Goal: Task Accomplishment & Management: Complete application form

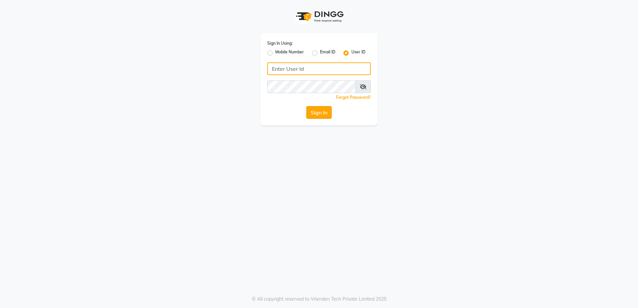
type input "rewindlooks"
click at [320, 117] on button "Sign In" at bounding box center [318, 112] width 25 height 13
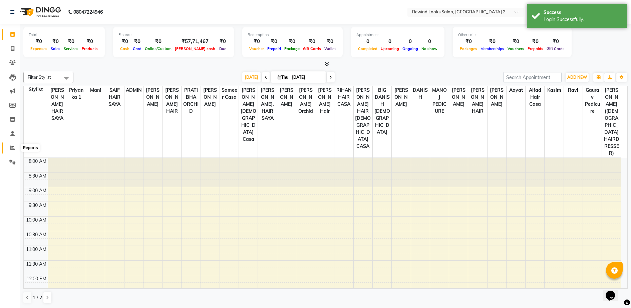
click at [12, 148] on icon at bounding box center [12, 147] width 5 height 5
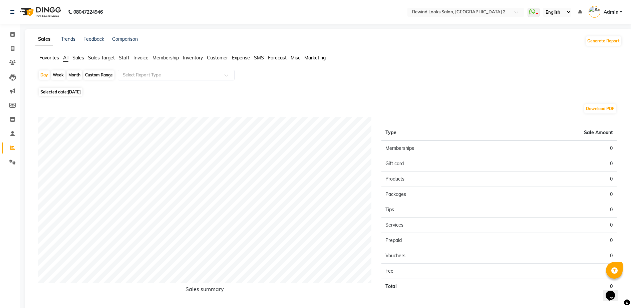
click at [55, 76] on div "Week" at bounding box center [58, 74] width 14 height 9
select select "9"
select select "2025"
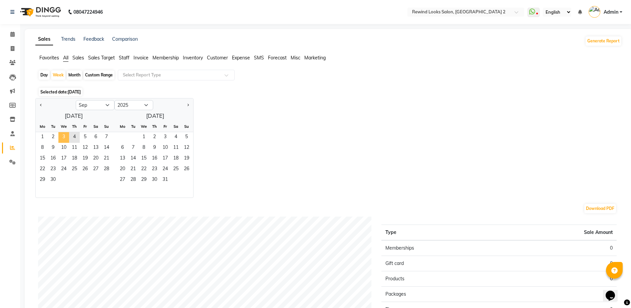
click at [63, 138] on span "3" at bounding box center [63, 137] width 11 height 11
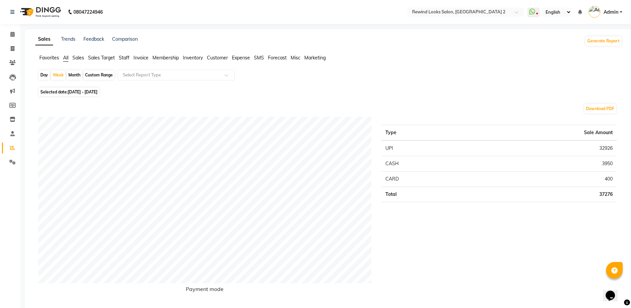
click at [125, 56] on span "Staff" at bounding box center [124, 58] width 11 height 6
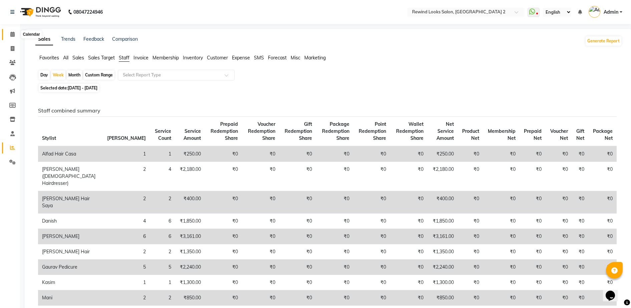
click at [13, 32] on icon at bounding box center [12, 34] width 4 height 5
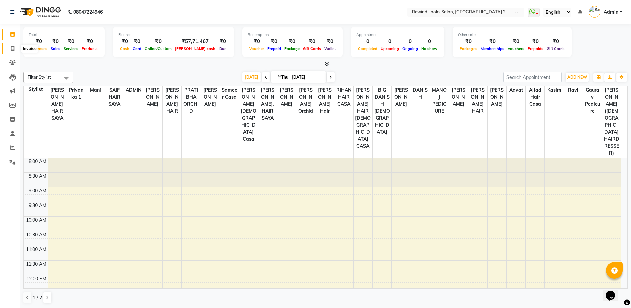
click at [13, 51] on span at bounding box center [13, 49] width 12 height 8
select select "service"
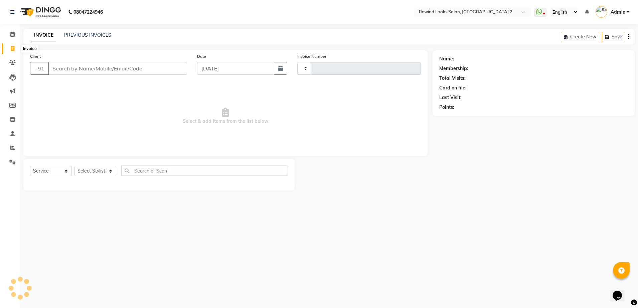
type input "9321"
select select "4640"
select select "27076"
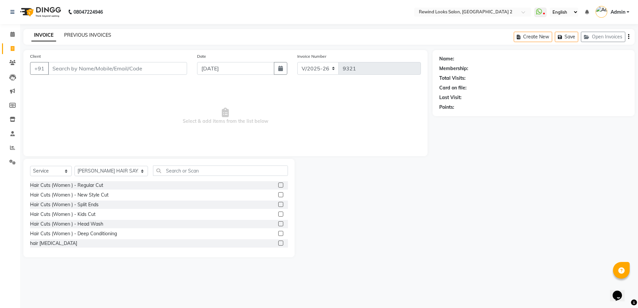
click at [83, 36] on link "PREVIOUS INVOICES" at bounding box center [87, 35] width 47 height 6
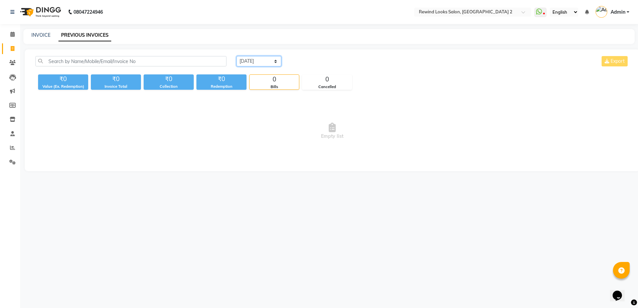
click at [272, 63] on select "[DATE] [DATE] Custom Range" at bounding box center [258, 61] width 45 height 10
select select "[DATE]"
click at [236, 56] on select "[DATE] [DATE] Custom Range" at bounding box center [258, 61] width 45 height 10
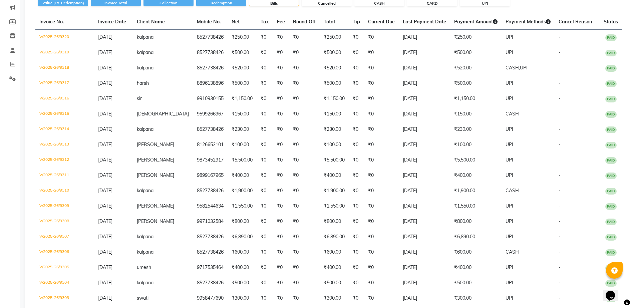
scroll to position [100, 0]
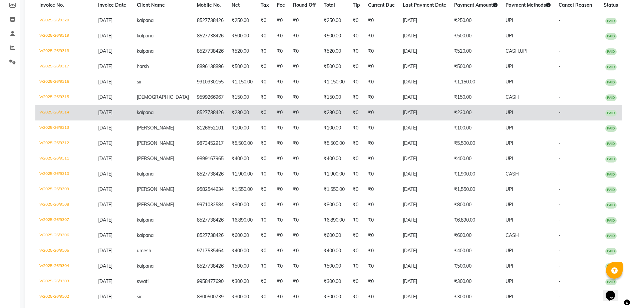
click at [323, 110] on td "₹230.00" at bounding box center [334, 112] width 29 height 15
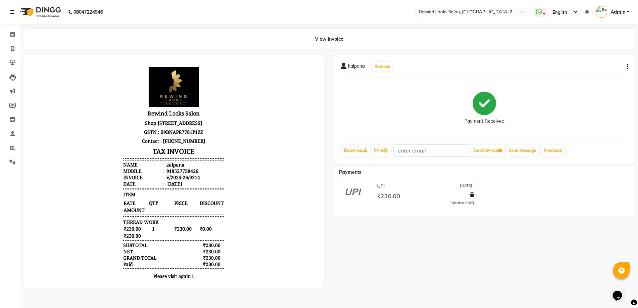
click at [627, 67] on icon "button" at bounding box center [626, 67] width 1 height 0
click at [581, 74] on div "Edit Invoice" at bounding box center [594, 75] width 46 height 8
select select "service"
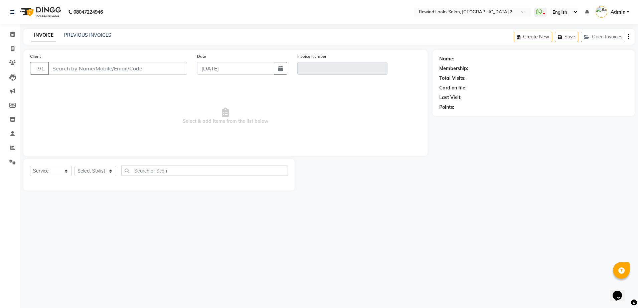
select select "27076"
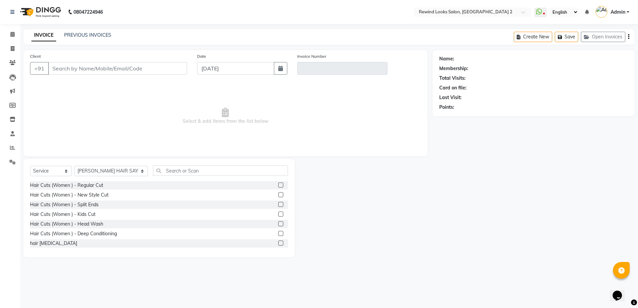
type input "8527738426"
type input "V/2025-26/9314"
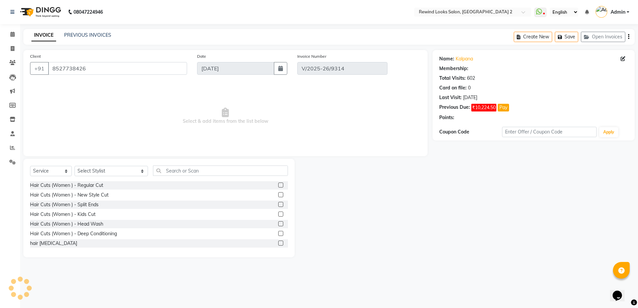
type input "[DATE]"
select select "select"
select select "1: Object"
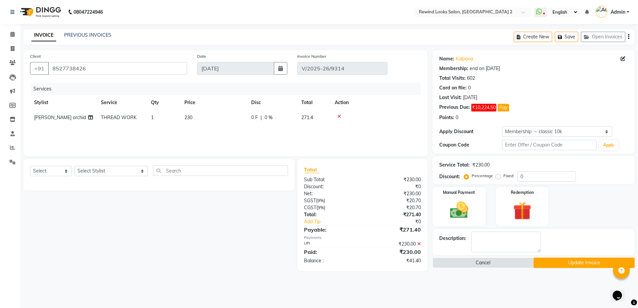
type input "30"
click at [74, 37] on link "PREVIOUS INVOICES" at bounding box center [87, 35] width 47 height 6
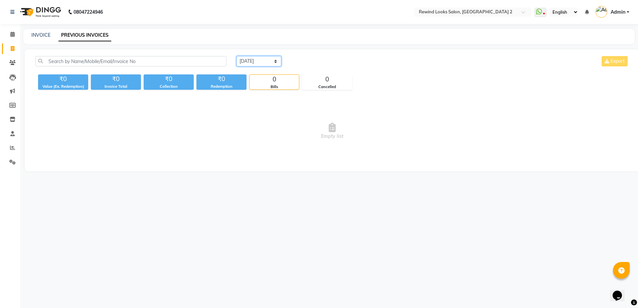
click at [250, 58] on select "[DATE] [DATE] Custom Range" at bounding box center [258, 61] width 45 height 10
select select "[DATE]"
click at [236, 56] on select "[DATE] [DATE] Custom Range" at bounding box center [258, 61] width 45 height 10
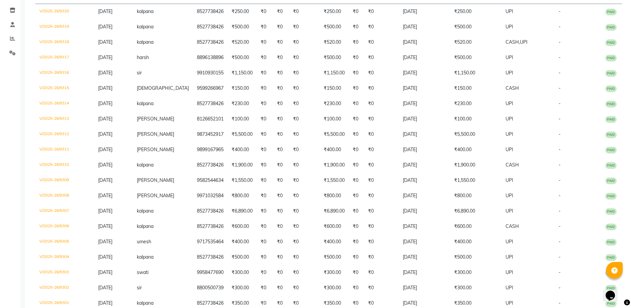
scroll to position [117, 0]
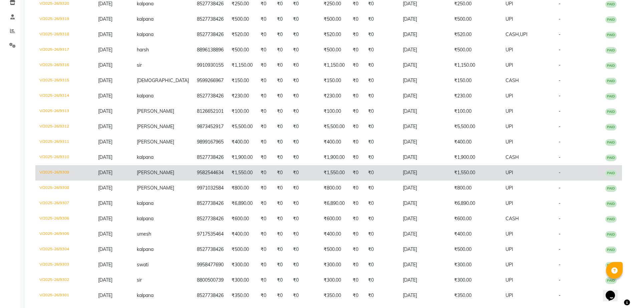
click at [289, 181] on td "₹0" at bounding box center [304, 172] width 31 height 15
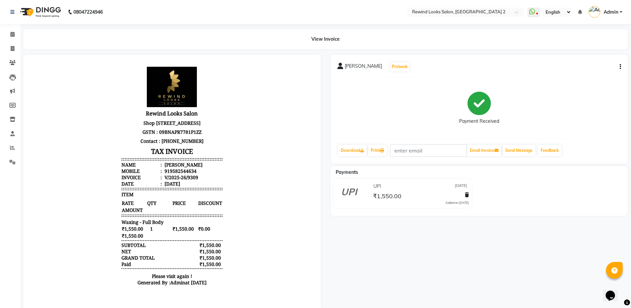
click at [620, 67] on icon "button" at bounding box center [620, 67] width 1 height 0
click at [571, 75] on div "Edit Invoice" at bounding box center [588, 75] width 46 height 8
select select "service"
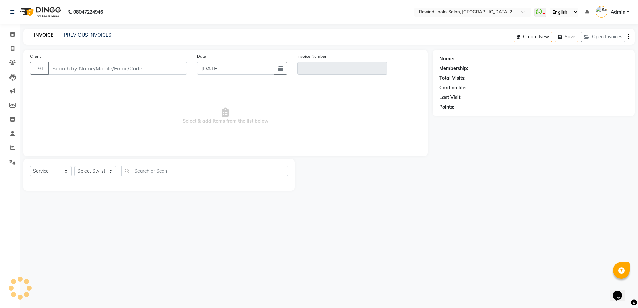
select select "27076"
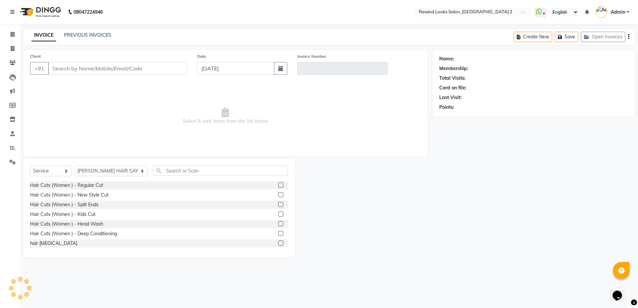
type input "9582544634"
type input "V/2025-26/9309"
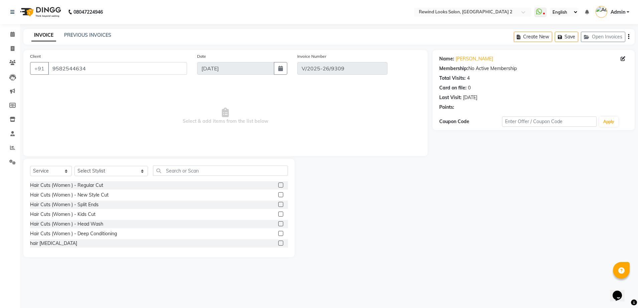
type input "[DATE]"
select select "select"
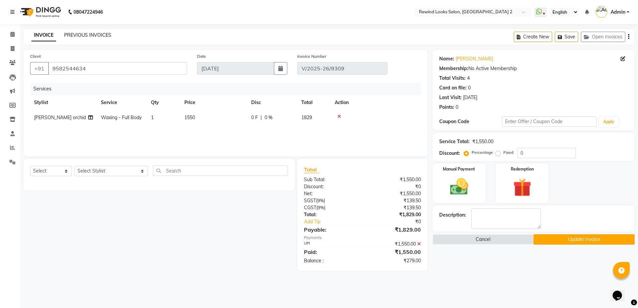
click at [102, 35] on link "PREVIOUS INVOICES" at bounding box center [87, 35] width 47 height 6
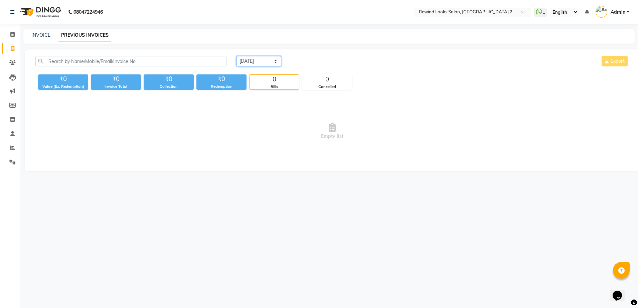
click at [258, 61] on select "[DATE] [DATE] Custom Range" at bounding box center [258, 61] width 45 height 10
select select "[DATE]"
click at [236, 56] on select "[DATE] [DATE] Custom Range" at bounding box center [258, 61] width 45 height 10
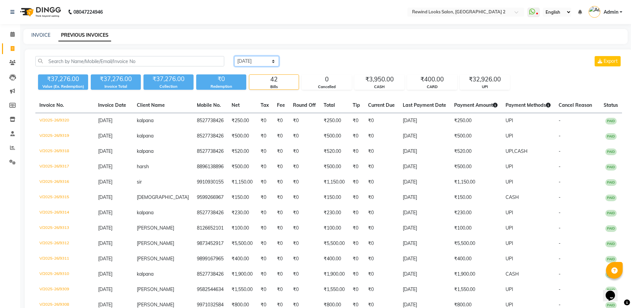
scroll to position [17, 0]
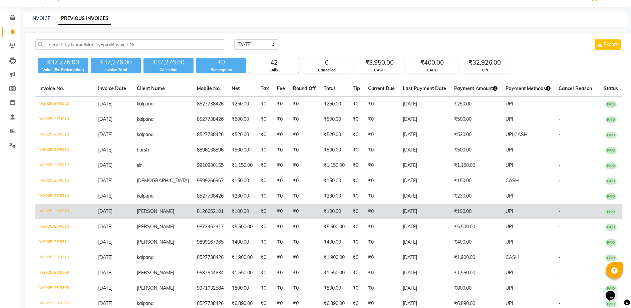
click at [209, 210] on td "8126652101" at bounding box center [210, 211] width 35 height 15
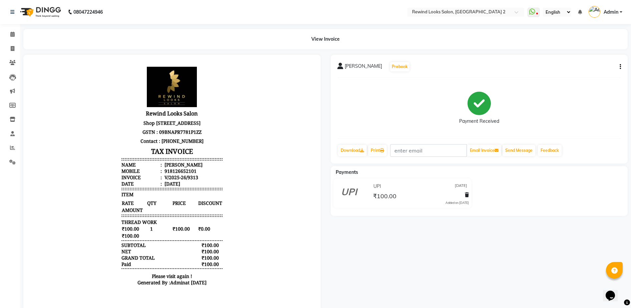
click at [620, 67] on icon "button" at bounding box center [620, 67] width 1 height 0
click at [575, 76] on div "Edit Invoice" at bounding box center [588, 75] width 46 height 8
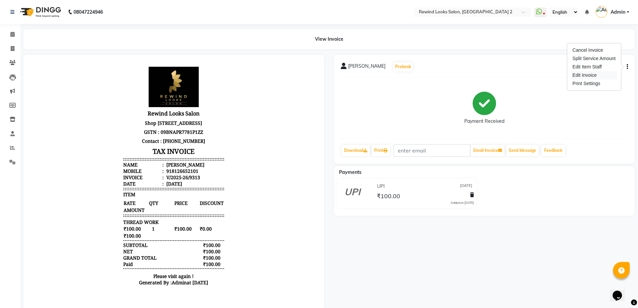
select select "service"
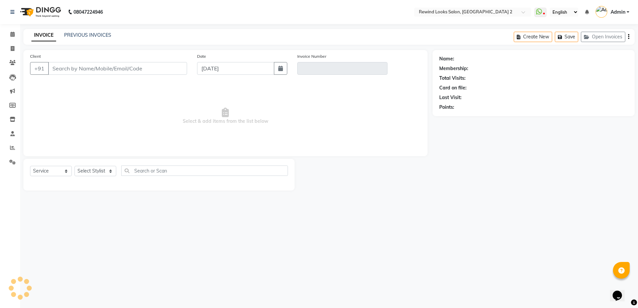
select select "27076"
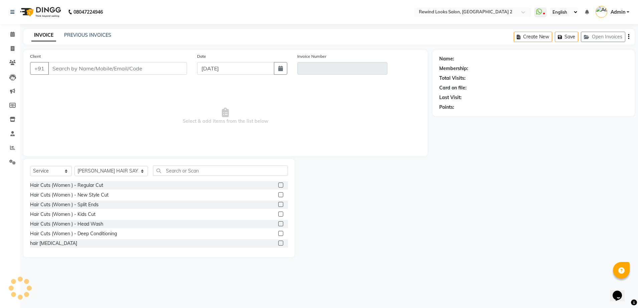
type input "8126652101"
type input "V/2025-26/9313"
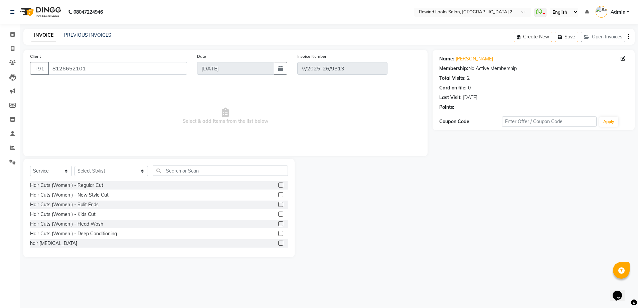
type input "[DATE]"
select select "select"
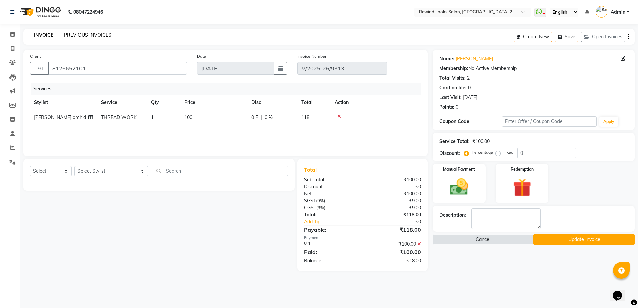
click at [84, 36] on link "PREVIOUS INVOICES" at bounding box center [87, 35] width 47 height 6
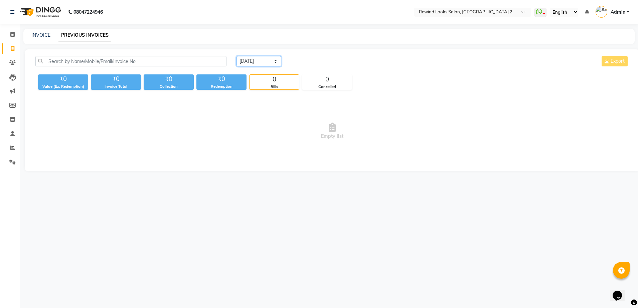
click at [251, 58] on select "[DATE] [DATE] Custom Range" at bounding box center [258, 61] width 45 height 10
select select "[DATE]"
click at [236, 56] on select "[DATE] [DATE] Custom Range" at bounding box center [258, 61] width 45 height 10
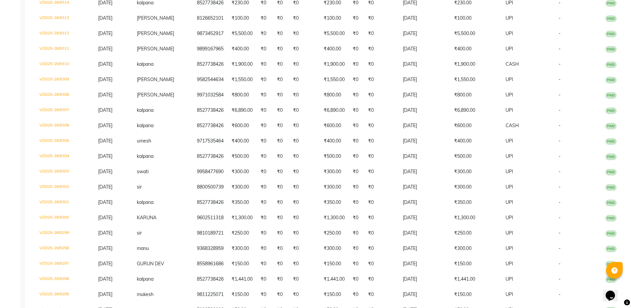
scroll to position [217, 0]
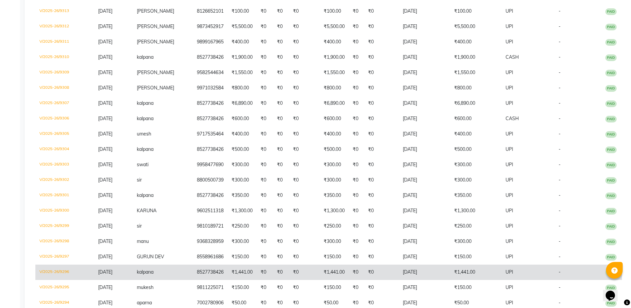
click at [403, 280] on td "[DATE]" at bounding box center [424, 272] width 51 height 15
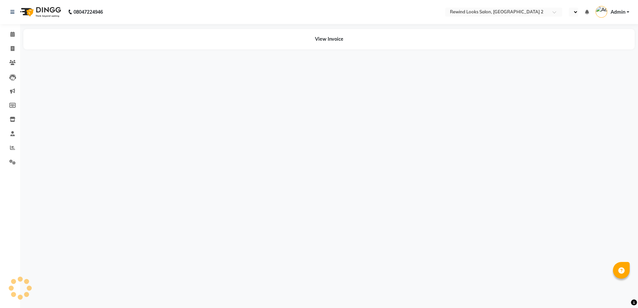
select select "en"
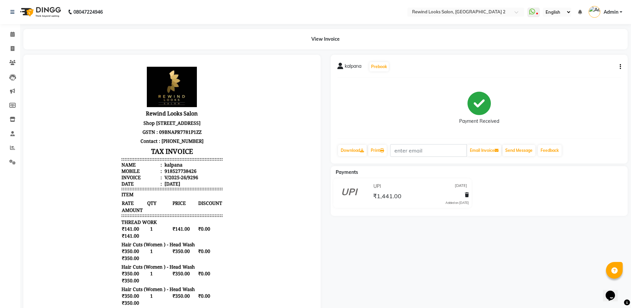
click at [620, 67] on icon "button" at bounding box center [620, 67] width 1 height 0
click at [579, 78] on div "Edit Invoice" at bounding box center [588, 75] width 46 height 8
select select "service"
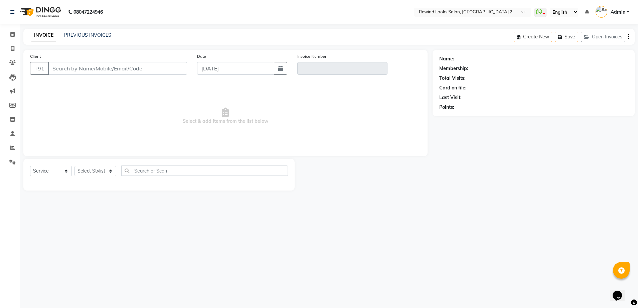
select select "27076"
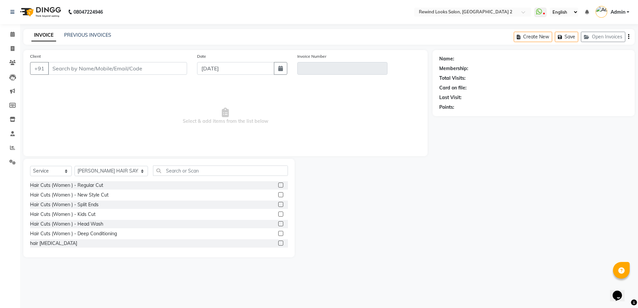
type input "8527738426"
type input "V/2025-26/9296"
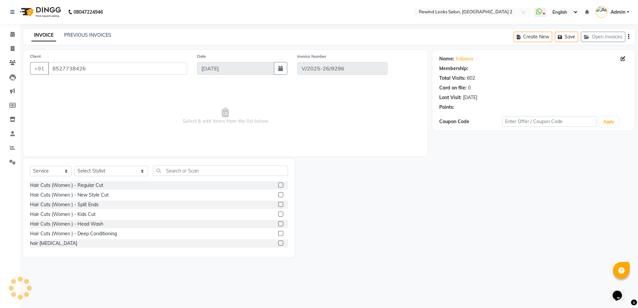
type input "[DATE]"
select select "select"
select select "1: Object"
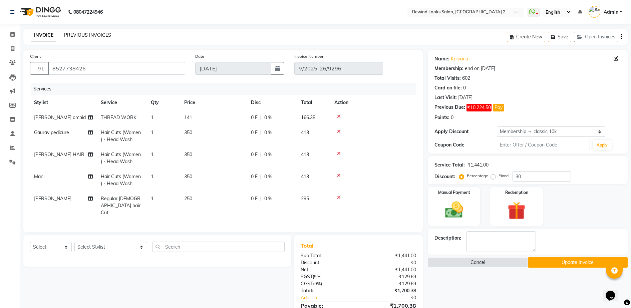
click at [90, 35] on link "PREVIOUS INVOICES" at bounding box center [87, 35] width 47 height 6
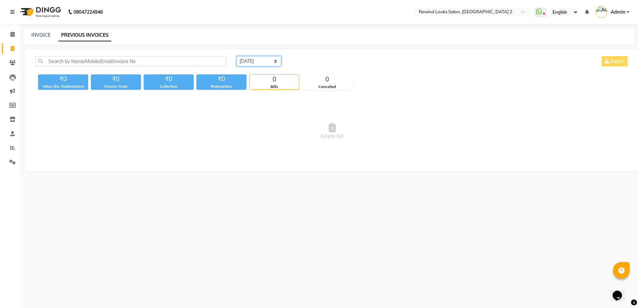
click at [251, 60] on select "[DATE] [DATE] Custom Range" at bounding box center [258, 61] width 45 height 10
select select "[DATE]"
click at [236, 56] on select "[DATE] [DATE] Custom Range" at bounding box center [258, 61] width 45 height 10
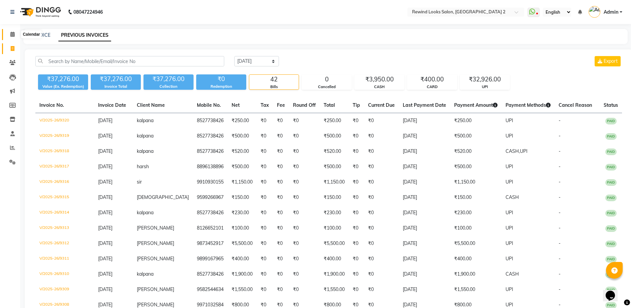
click at [15, 35] on icon at bounding box center [12, 34] width 4 height 5
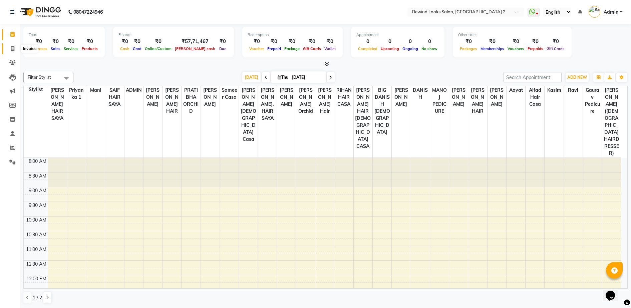
click at [13, 46] on icon at bounding box center [13, 48] width 4 height 5
select select "service"
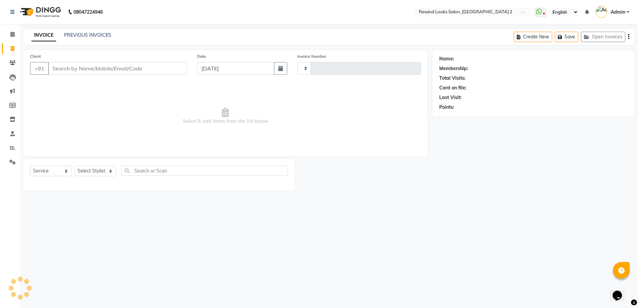
type input "9321"
select select "4640"
select select "27076"
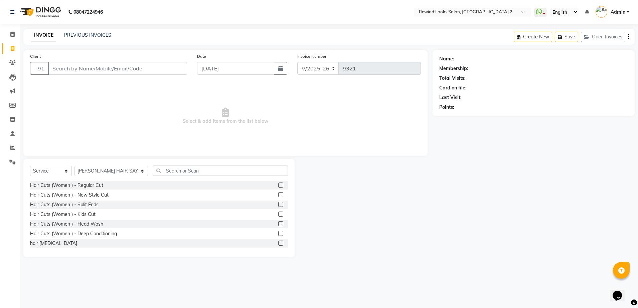
click at [80, 67] on input "Client" at bounding box center [117, 68] width 139 height 13
type input "l"
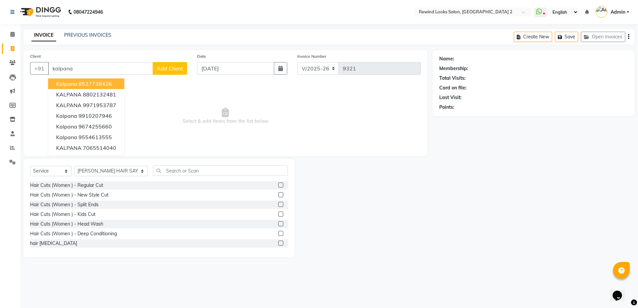
click at [57, 80] on span "kalpana" at bounding box center [66, 83] width 21 height 7
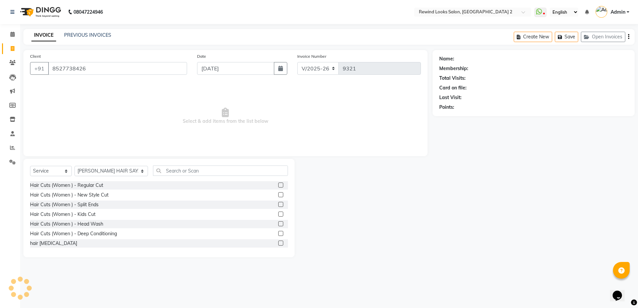
type input "8527738426"
select select "1: Object"
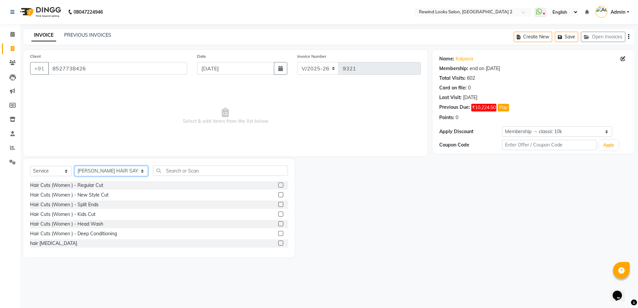
click at [105, 171] on select "Select Stylist aayat ADMIN Alfad hair Casa [PERSON_NAME] ([DEMOGRAPHIC_DATA] HA…" at bounding box center [110, 171] width 73 height 10
select select "58106"
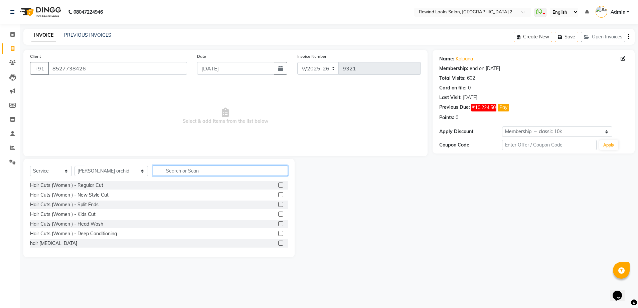
click at [158, 171] on input "text" at bounding box center [220, 171] width 135 height 10
type input "thread"
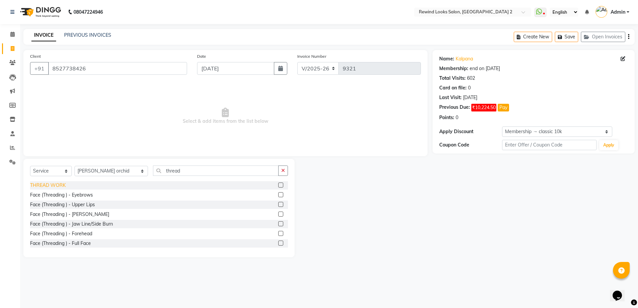
click at [59, 187] on div "THREAD WORK" at bounding box center [48, 185] width 36 height 7
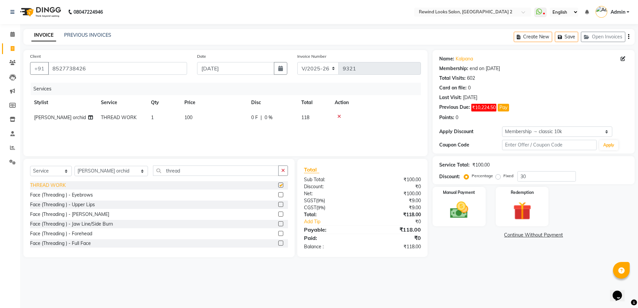
checkbox input "false"
click at [188, 115] on span "100" at bounding box center [188, 118] width 8 height 6
select select "58106"
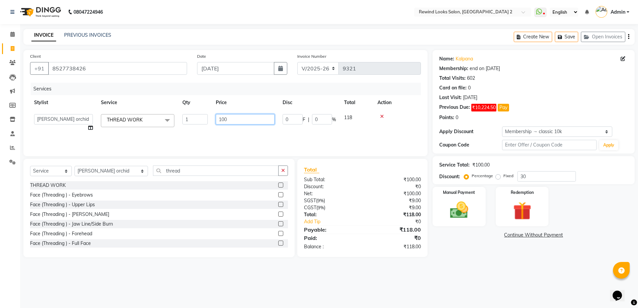
click at [236, 118] on input "100" at bounding box center [245, 119] width 59 height 10
click at [236, 119] on input "100" at bounding box center [245, 119] width 59 height 10
type input "1"
type input "390"
click at [628, 37] on button "button" at bounding box center [628, 37] width 1 height 16
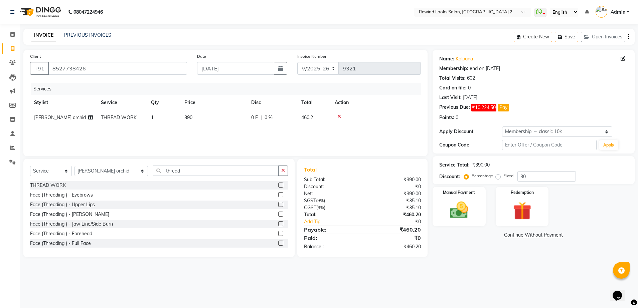
select select "27076"
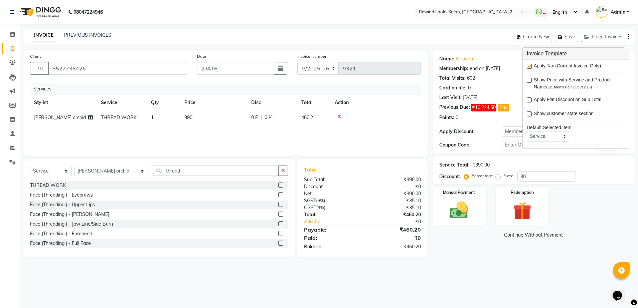
click at [531, 68] on label at bounding box center [529, 66] width 5 height 5
click at [531, 68] on input "checkbox" at bounding box center [529, 66] width 4 height 4
checkbox input "false"
click at [455, 216] on img at bounding box center [458, 210] width 31 height 22
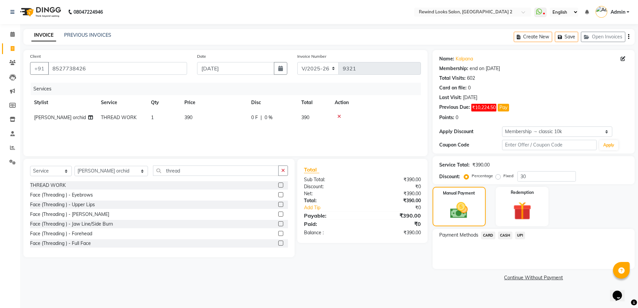
click at [520, 237] on span "UPI" at bounding box center [520, 236] width 10 height 8
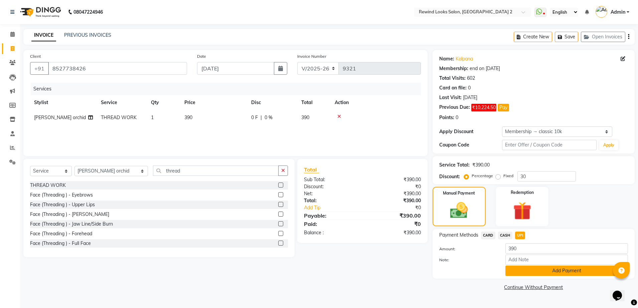
click at [535, 273] on button "Add Payment" at bounding box center [566, 271] width 123 height 10
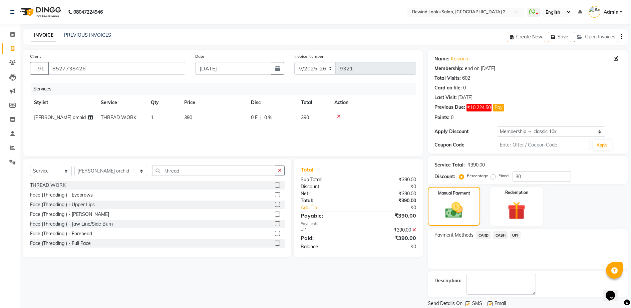
scroll to position [22, 0]
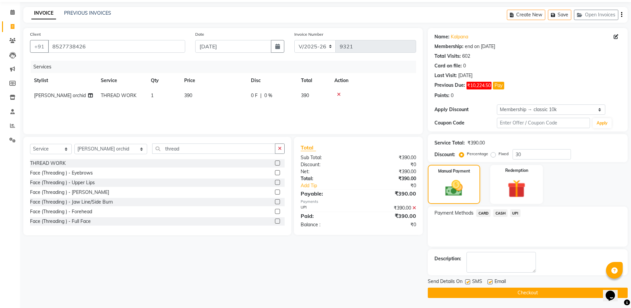
click at [565, 296] on button "Checkout" at bounding box center [528, 293] width 200 height 10
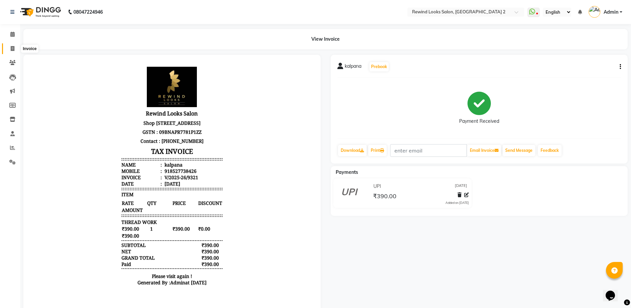
click at [9, 50] on span at bounding box center [13, 49] width 12 height 8
select select "service"
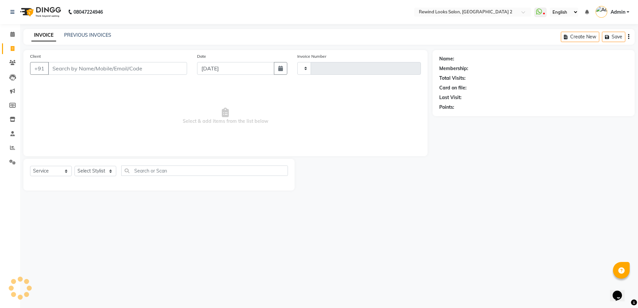
type input "9322"
select select "4640"
select select "27076"
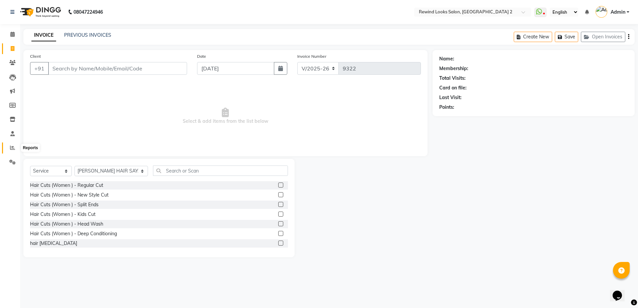
click at [12, 149] on icon at bounding box center [12, 147] width 5 height 5
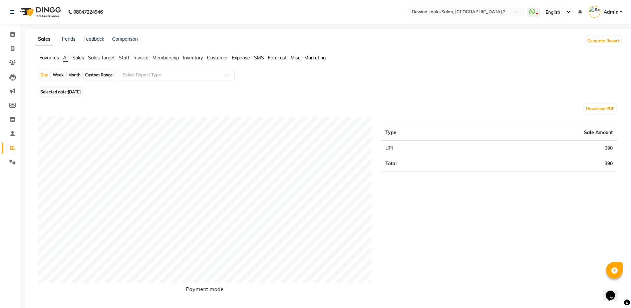
click at [56, 76] on div "Week" at bounding box center [58, 74] width 14 height 9
select select "9"
select select "2025"
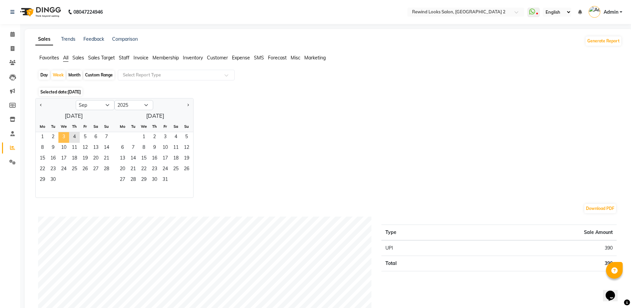
click at [60, 136] on span "3" at bounding box center [63, 137] width 11 height 11
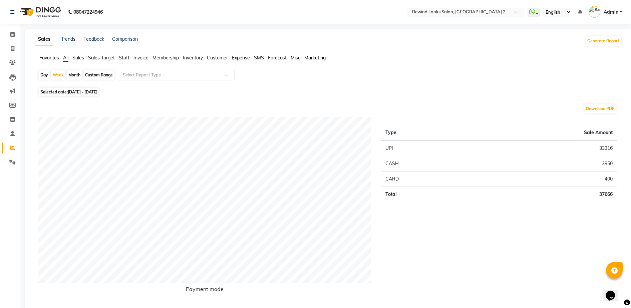
click at [127, 55] on span "Staff" at bounding box center [124, 58] width 11 height 6
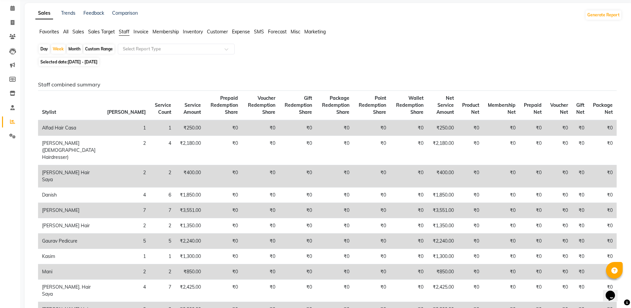
scroll to position [33, 0]
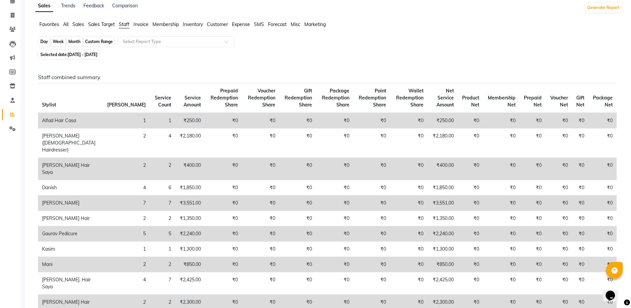
click at [59, 41] on div "Week" at bounding box center [58, 41] width 14 height 9
select select "9"
select select "2025"
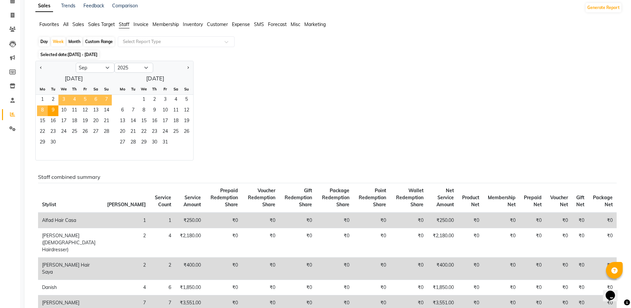
click at [62, 101] on span "3" at bounding box center [63, 100] width 11 height 11
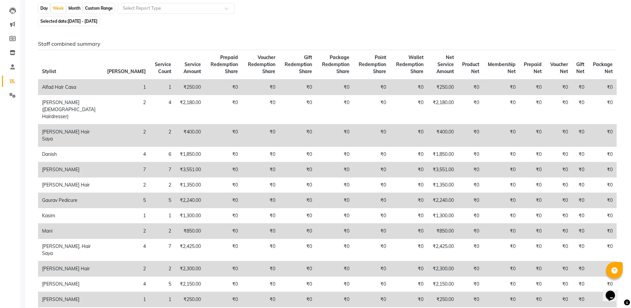
scroll to position [83, 0]
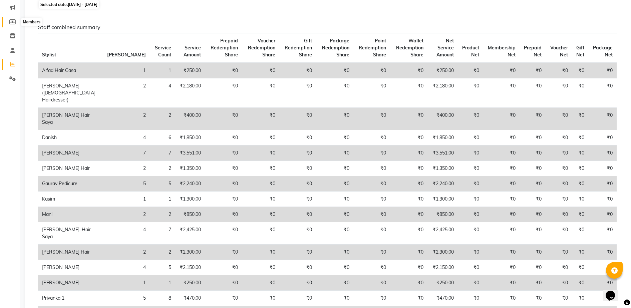
click at [12, 24] on icon at bounding box center [12, 21] width 6 height 5
select select
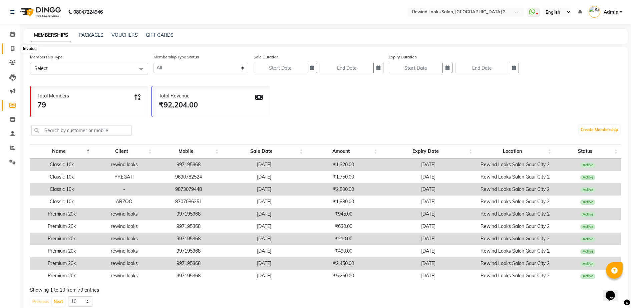
click at [13, 46] on icon at bounding box center [13, 48] width 4 height 5
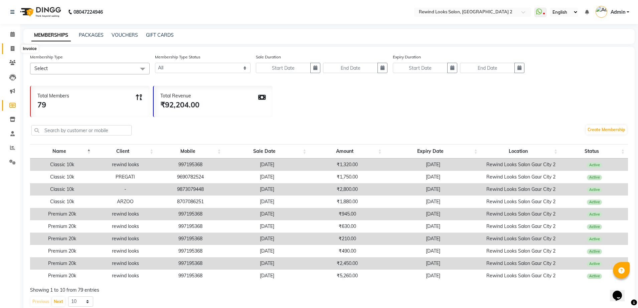
select select "4640"
select select "service"
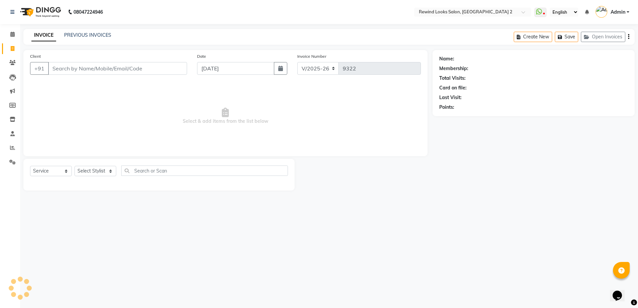
click at [13, 46] on icon at bounding box center [13, 48] width 4 height 5
select select "4640"
select select "service"
select select "27076"
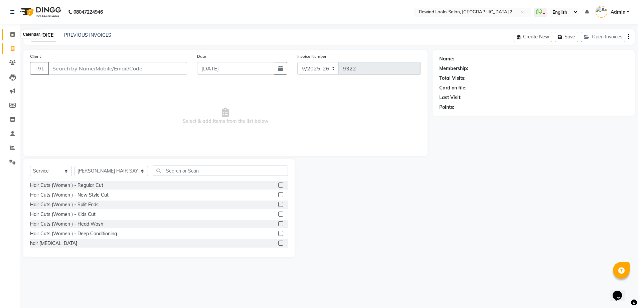
click at [12, 37] on span at bounding box center [13, 35] width 12 height 8
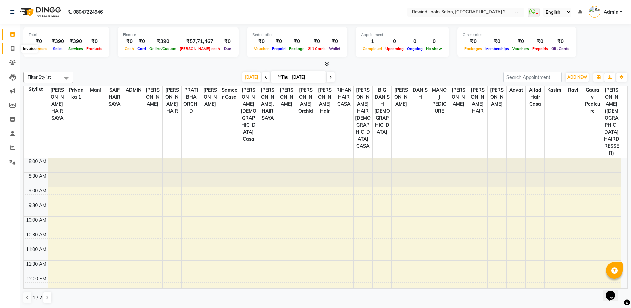
click at [15, 51] on span at bounding box center [13, 49] width 12 height 8
select select "service"
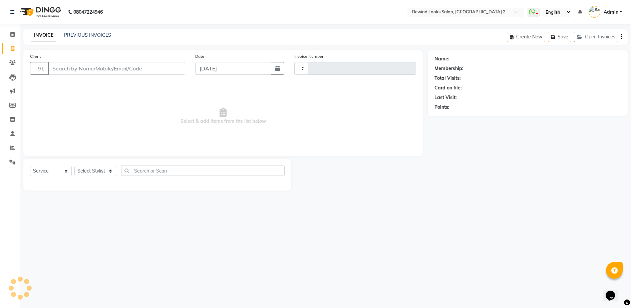
type input "9322"
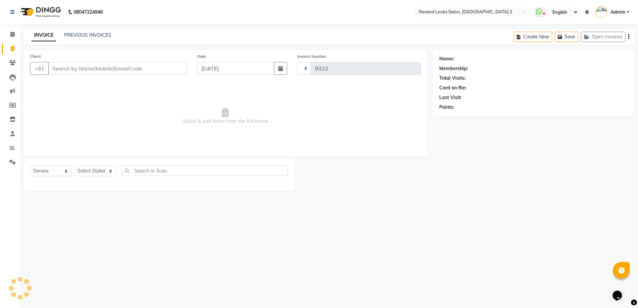
select select "4640"
select select "27076"
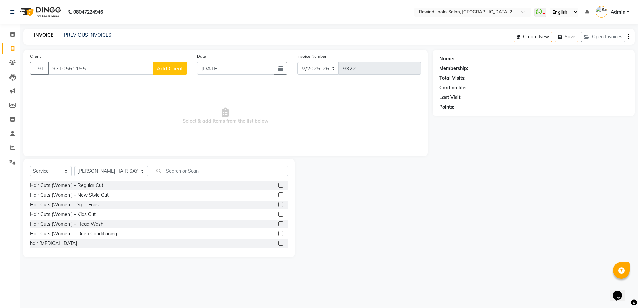
type input "9710561155"
click at [169, 67] on span "Add Client" at bounding box center [170, 68] width 26 height 7
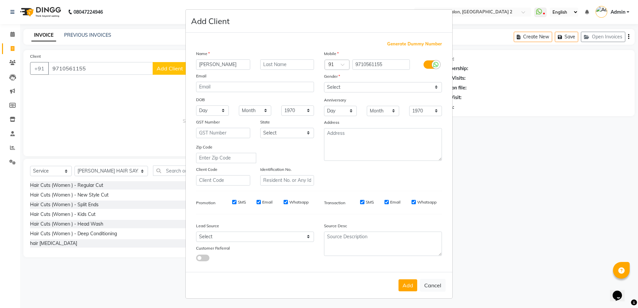
type input "[PERSON_NAME]"
click at [346, 84] on select "Select [DEMOGRAPHIC_DATA] [DEMOGRAPHIC_DATA] Other Prefer Not To Say" at bounding box center [383, 87] width 118 height 10
select select "[DEMOGRAPHIC_DATA]"
click at [324, 82] on select "Select [DEMOGRAPHIC_DATA] [DEMOGRAPHIC_DATA] Other Prefer Not To Say" at bounding box center [383, 87] width 118 height 10
click at [403, 283] on button "Add" at bounding box center [407, 286] width 19 height 12
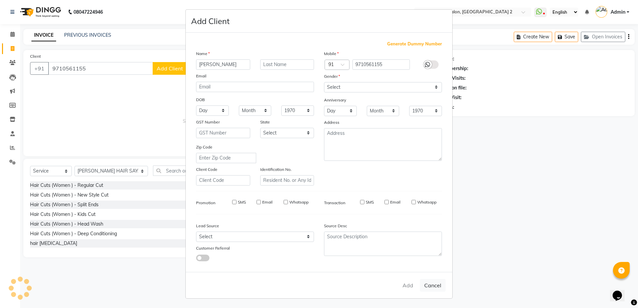
select select
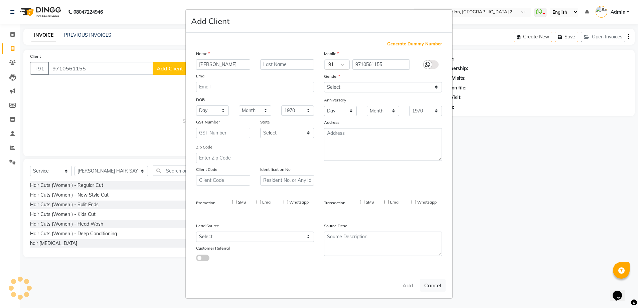
select select
checkbox input "false"
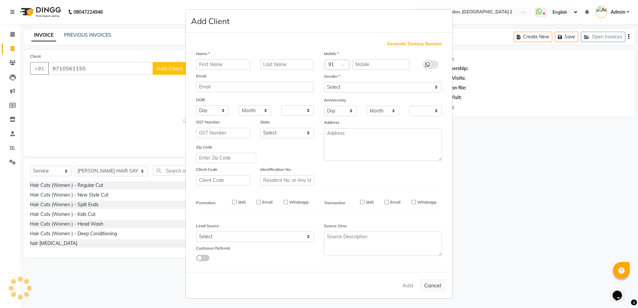
checkbox input "false"
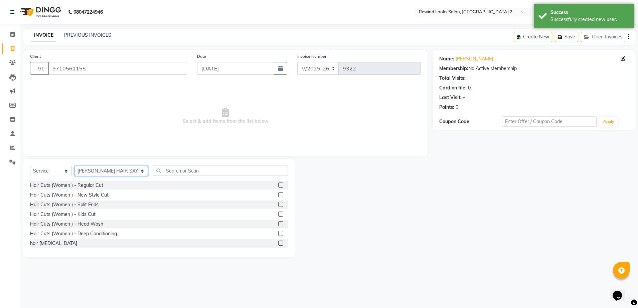
click at [89, 169] on select "Select Stylist aayat ADMIN Alfad hair Casa [PERSON_NAME] ([DEMOGRAPHIC_DATA] HA…" at bounding box center [110, 171] width 73 height 10
select select "47089"
click at [170, 171] on input "text" at bounding box center [220, 171] width 135 height 10
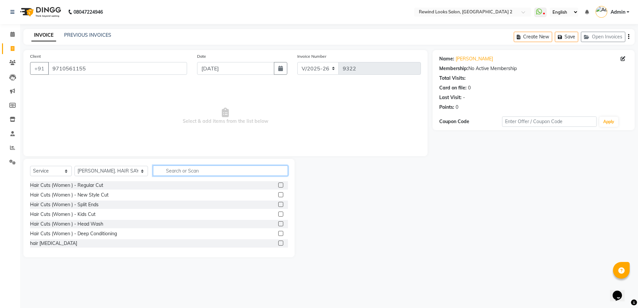
click at [162, 171] on input "text" at bounding box center [220, 171] width 135 height 10
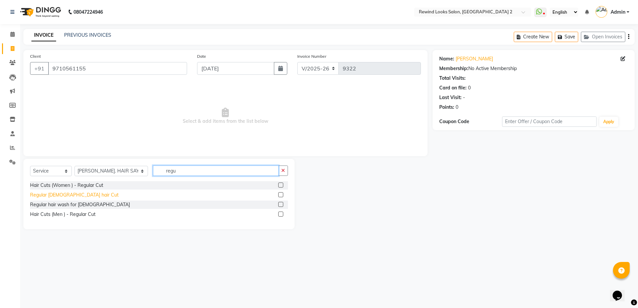
type input "regu"
click at [55, 195] on div "Regular [DEMOGRAPHIC_DATA] hair Cut" at bounding box center [74, 195] width 88 height 7
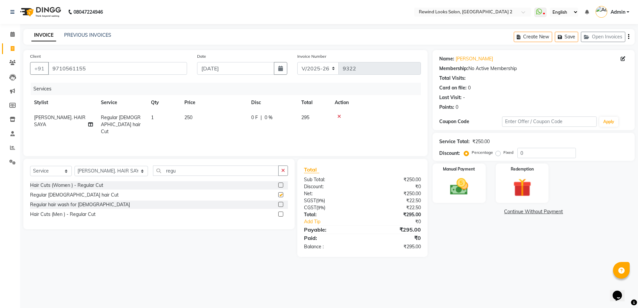
checkbox input "false"
click at [168, 171] on input "regu" at bounding box center [216, 171] width 126 height 10
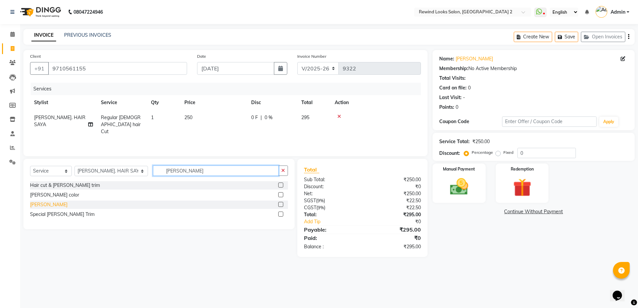
type input "[PERSON_NAME]"
click at [36, 205] on div "[PERSON_NAME]" at bounding box center [48, 204] width 37 height 7
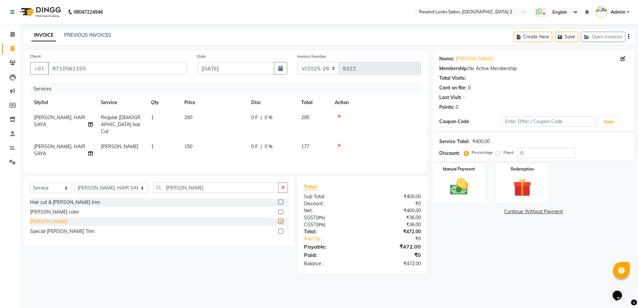
checkbox input "false"
click at [165, 183] on input "[PERSON_NAME]" at bounding box center [216, 188] width 126 height 10
type input "[PERSON_NAME]"
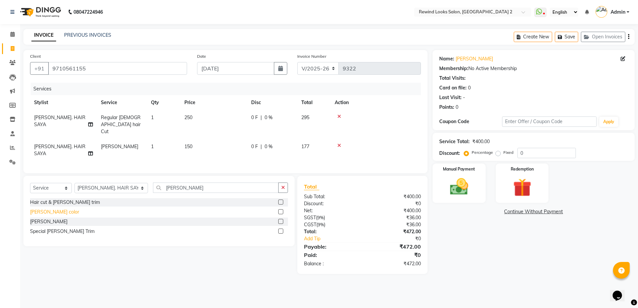
click at [48, 209] on div "[PERSON_NAME] color" at bounding box center [54, 212] width 49 height 7
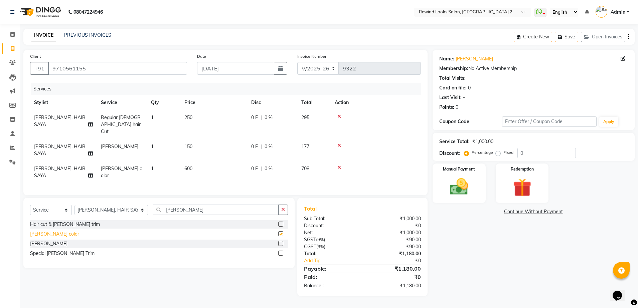
checkbox input "false"
click at [628, 37] on icon "button" at bounding box center [628, 37] width 1 height 0
select select "27076"
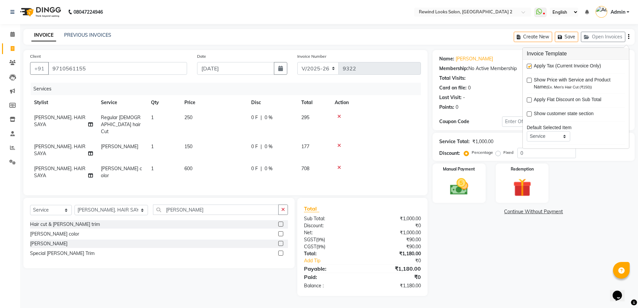
click at [530, 65] on label at bounding box center [529, 66] width 5 height 5
click at [530, 65] on input "checkbox" at bounding box center [529, 66] width 4 height 4
checkbox input "false"
click at [457, 188] on img at bounding box center [458, 187] width 31 height 22
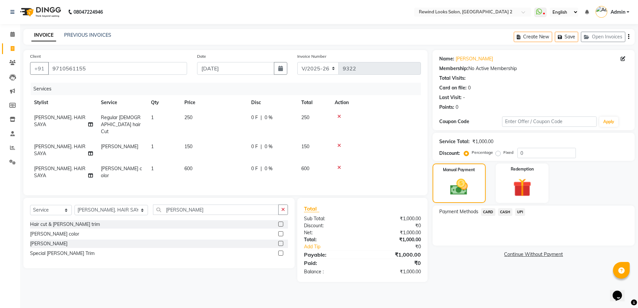
click at [520, 210] on span "UPI" at bounding box center [520, 212] width 10 height 8
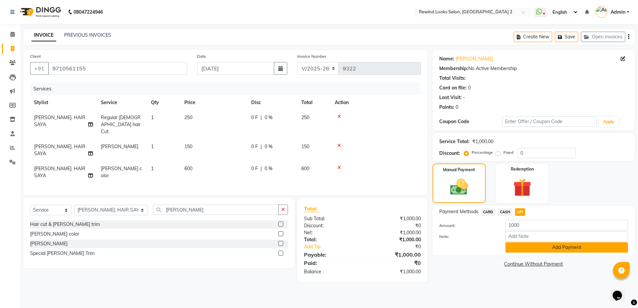
click at [515, 249] on button "Add Payment" at bounding box center [566, 247] width 123 height 10
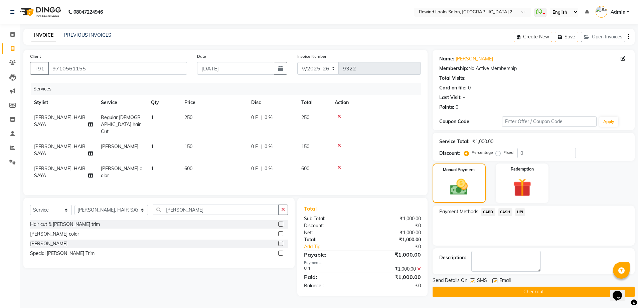
click at [500, 294] on button "Checkout" at bounding box center [533, 292] width 202 height 10
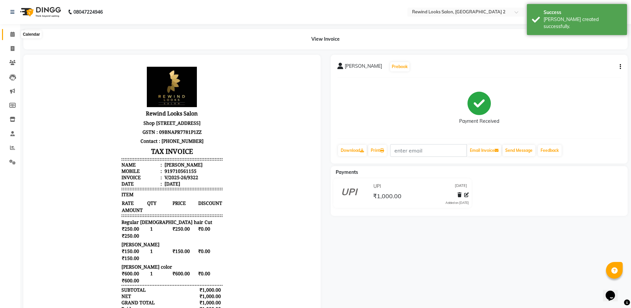
click at [11, 34] on icon at bounding box center [12, 34] width 4 height 5
